Goal: Ask a question

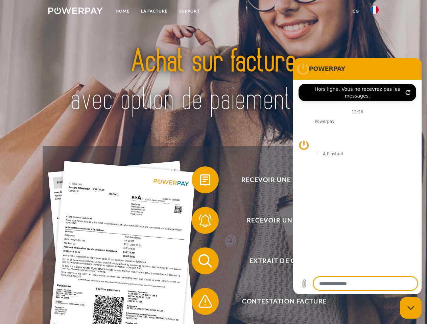
click at [75, 12] on img at bounding box center [75, 10] width 54 height 7
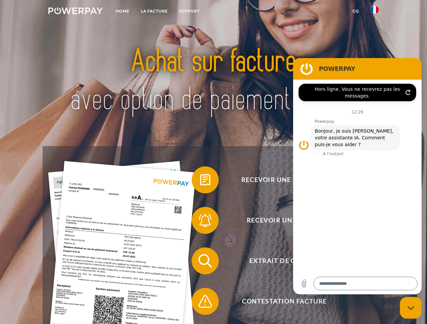
click at [374, 12] on img at bounding box center [374, 10] width 8 height 8
click at [356, 11] on link "CG" at bounding box center [356, 11] width 18 height 12
click at [200, 181] on span at bounding box center [195, 180] width 34 height 34
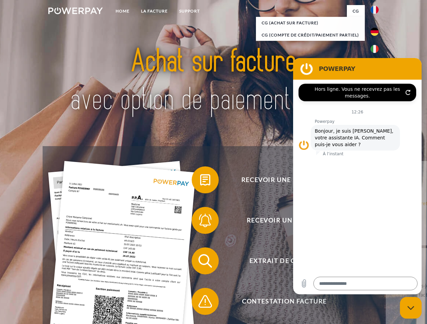
click at [200, 222] on span at bounding box center [195, 221] width 34 height 34
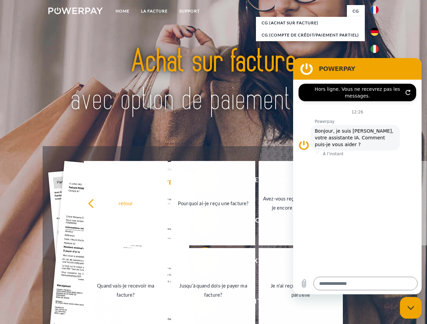
click at [200, 263] on link "Jusqu'à quand dois-je payer ma facture?" at bounding box center [213, 290] width 84 height 84
click at [200, 303] on span at bounding box center [195, 302] width 34 height 34
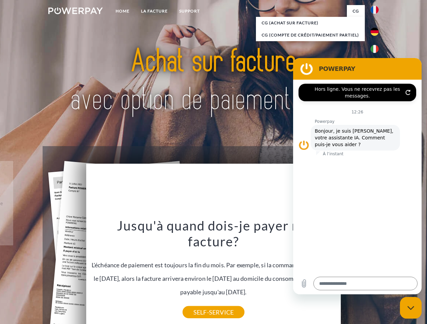
click at [411, 308] on icon "Fermer la fenêtre de messagerie" at bounding box center [410, 308] width 7 height 4
type textarea "*"
